Goal: Task Accomplishment & Management: Complete application form

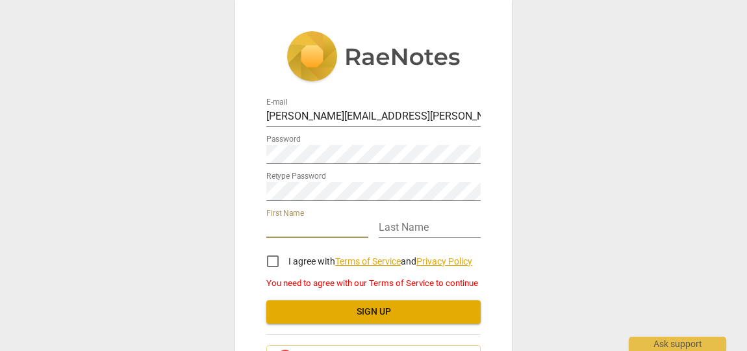
click at [326, 225] on input "text" at bounding box center [317, 228] width 102 height 19
type input "[PERSON_NAME]"
click at [267, 257] on input "I agree with Terms of Service and Privacy Policy" at bounding box center [272, 261] width 31 height 31
checkbox input "true"
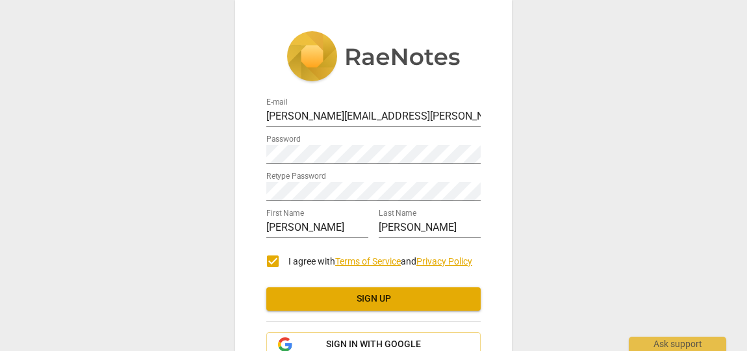
click at [392, 299] on span "Sign up" at bounding box center [374, 298] width 194 height 13
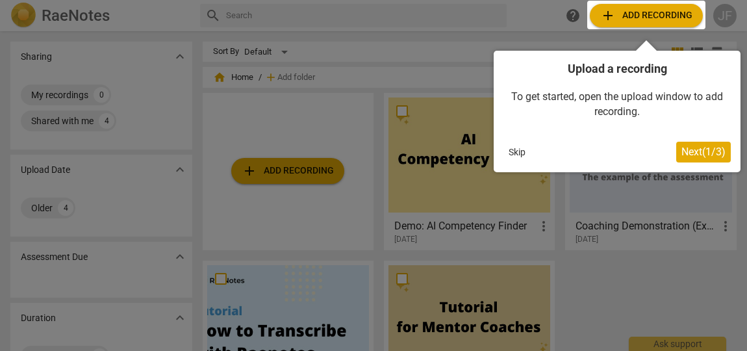
click at [483, 13] on div at bounding box center [373, 175] width 747 height 351
